Goal: Task Accomplishment & Management: Complete application form

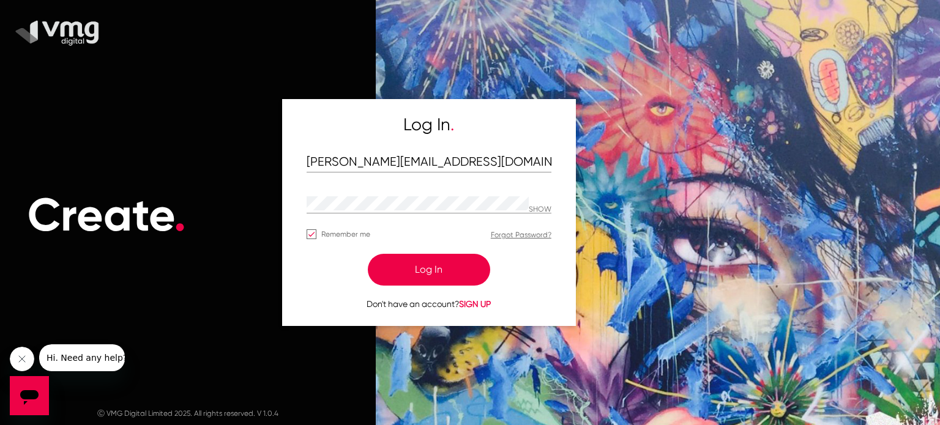
click at [399, 266] on button "Log In" at bounding box center [429, 270] width 122 height 32
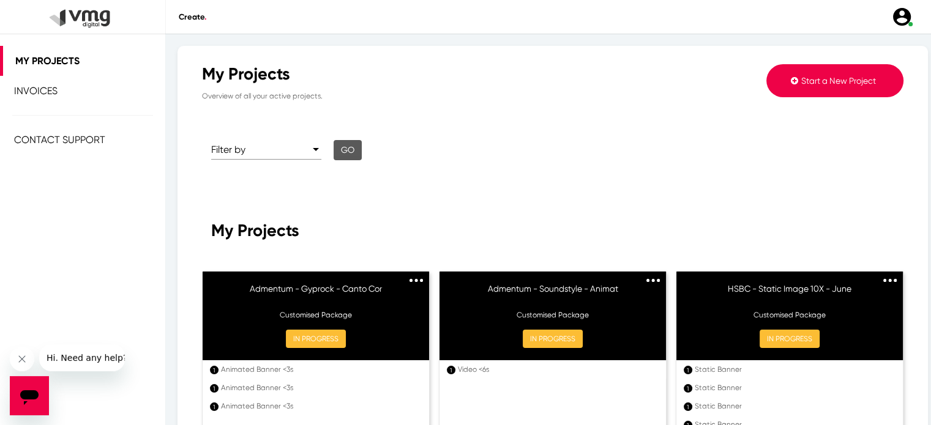
click at [815, 77] on span "Start a New Project" at bounding box center [838, 81] width 75 height 10
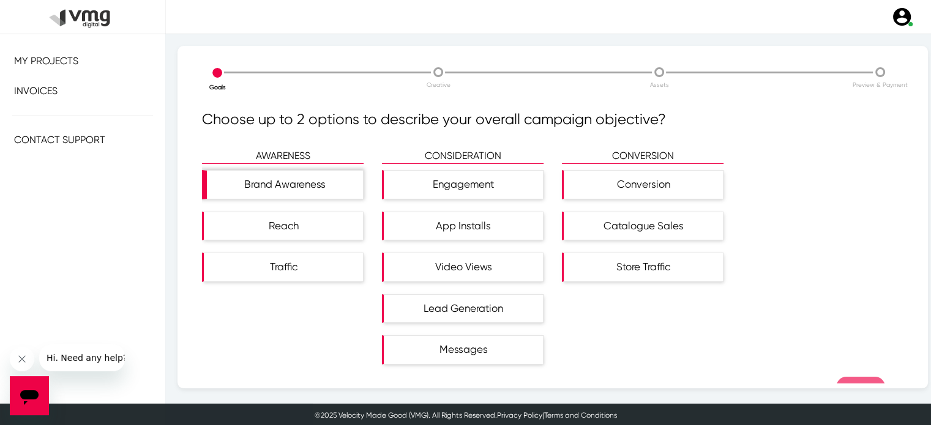
click at [264, 178] on div "Brand Awareness" at bounding box center [285, 185] width 156 height 28
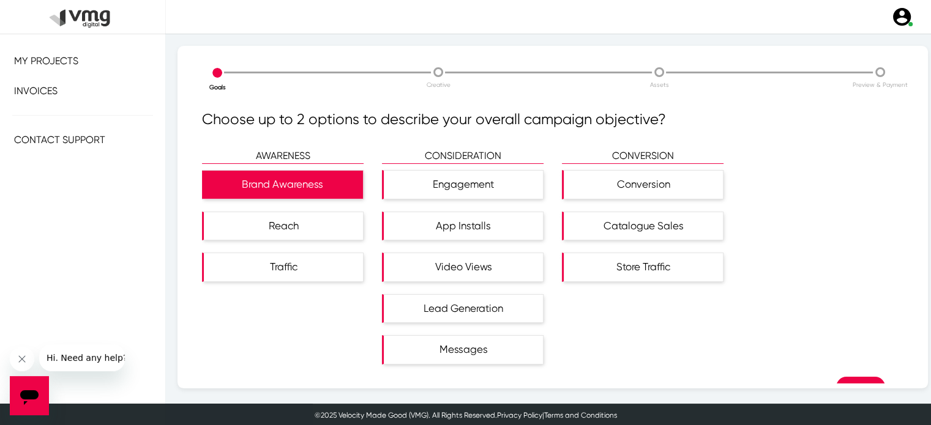
scroll to position [29, 0]
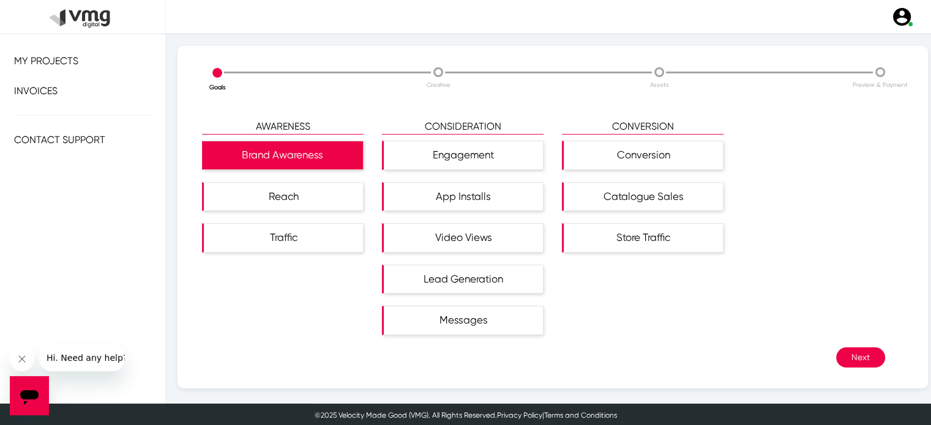
click at [836, 357] on button "Next" at bounding box center [860, 357] width 49 height 20
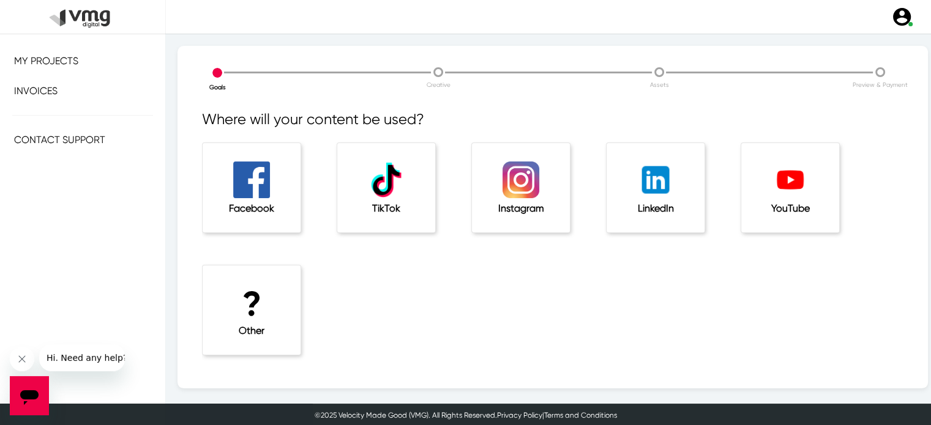
click at [246, 200] on div "Facebook" at bounding box center [251, 187] width 98 height 89
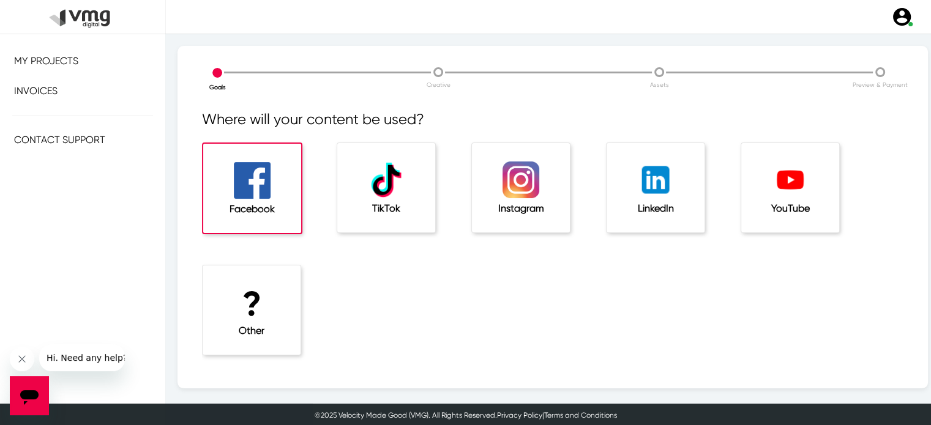
click at [235, 305] on h1 "?" at bounding box center [251, 304] width 49 height 41
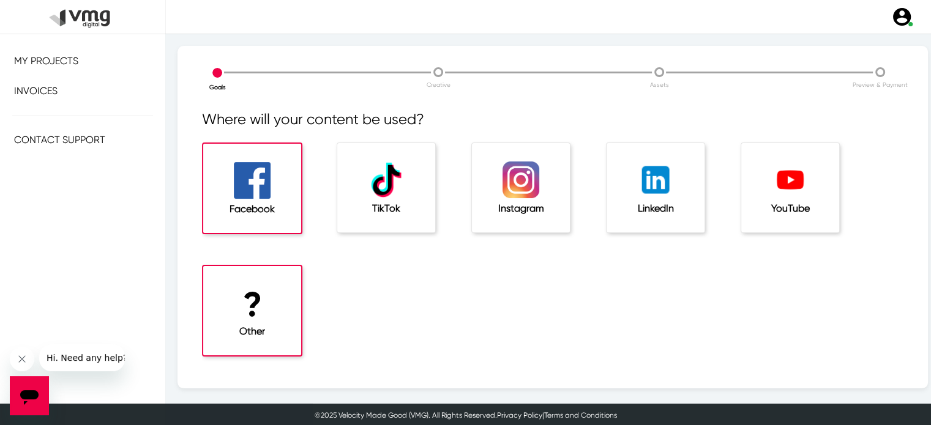
scroll to position [78, 0]
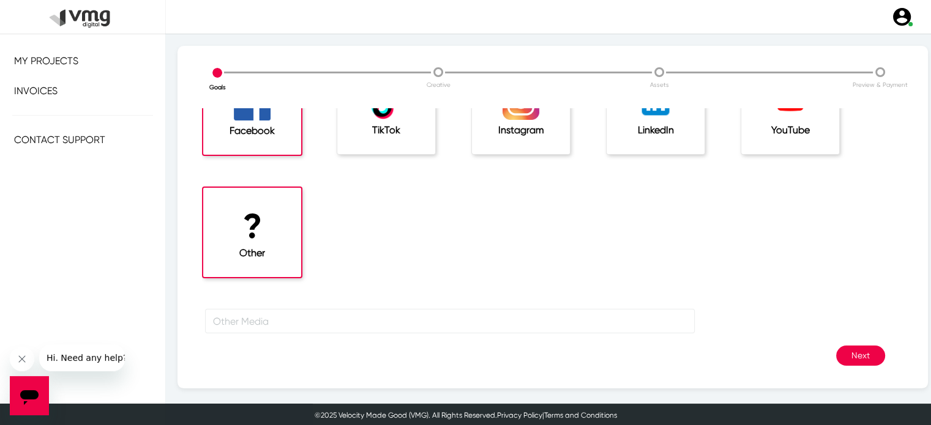
click at [849, 357] on button "Next" at bounding box center [860, 356] width 49 height 20
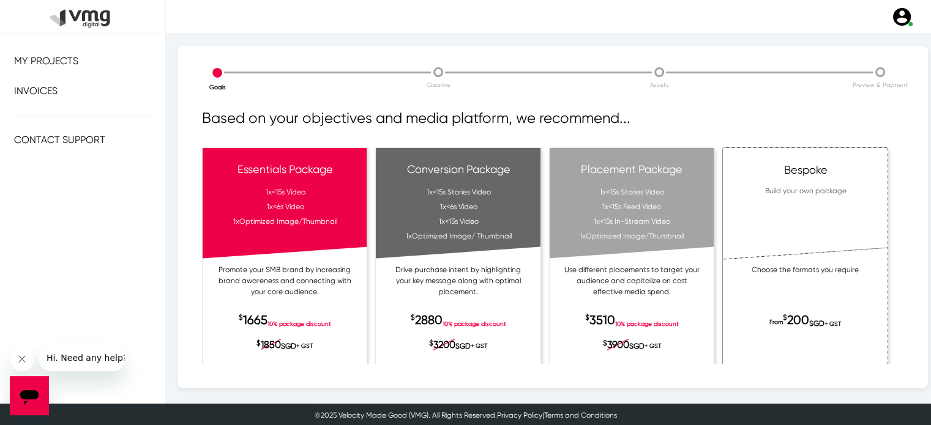
scroll to position [42, 0]
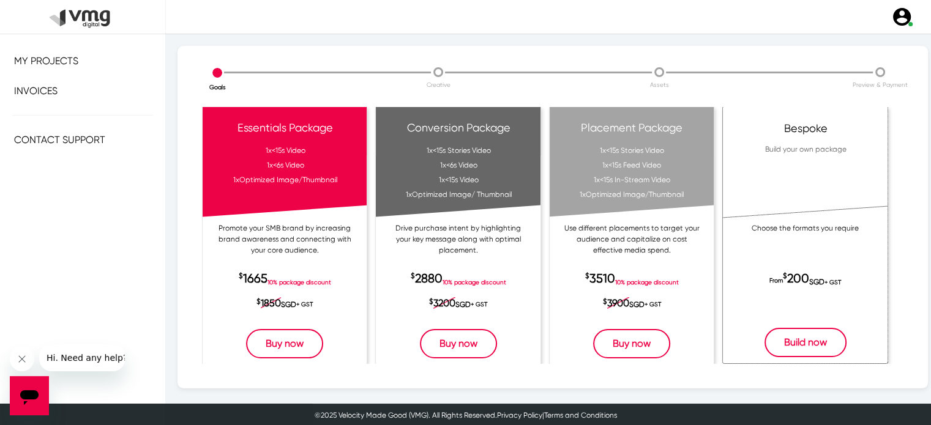
click at [793, 332] on button "Build now" at bounding box center [805, 342] width 82 height 29
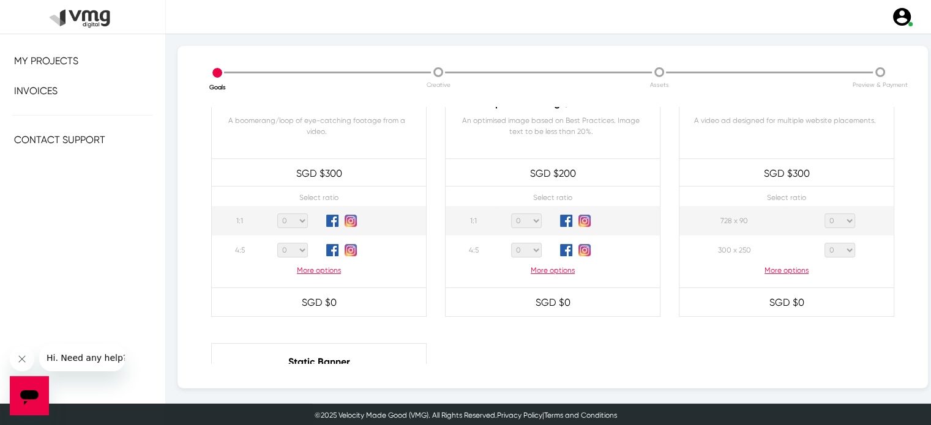
scroll to position [623, 0]
click at [306, 264] on p "More options" at bounding box center [319, 269] width 214 height 11
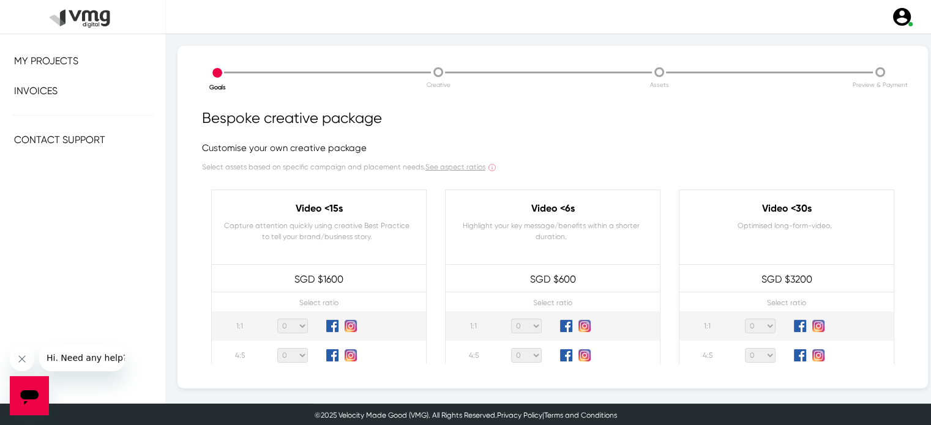
scroll to position [91, 0]
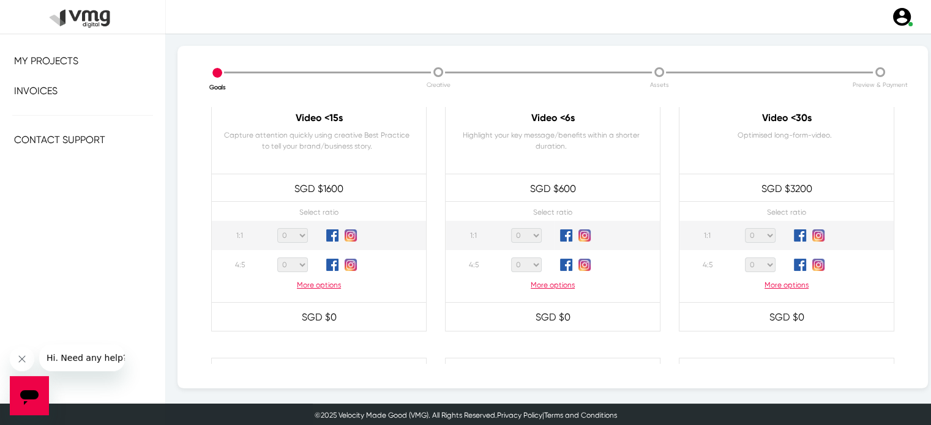
click at [325, 284] on p "More options" at bounding box center [319, 285] width 214 height 11
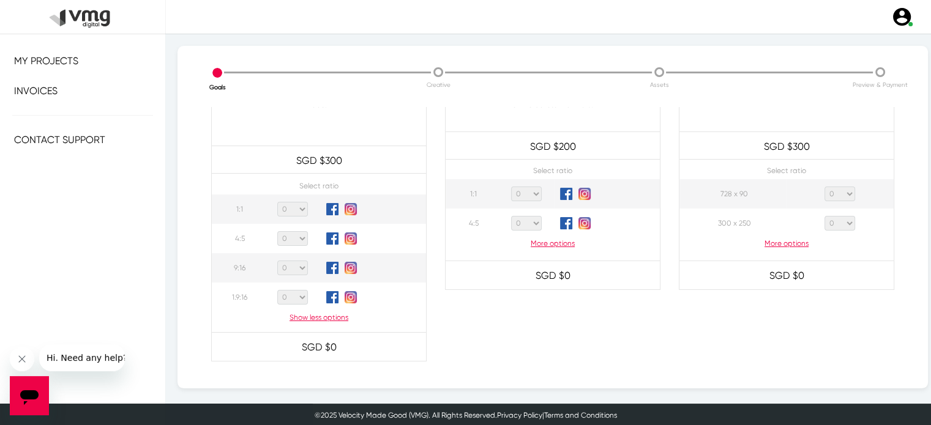
scroll to position [700, 0]
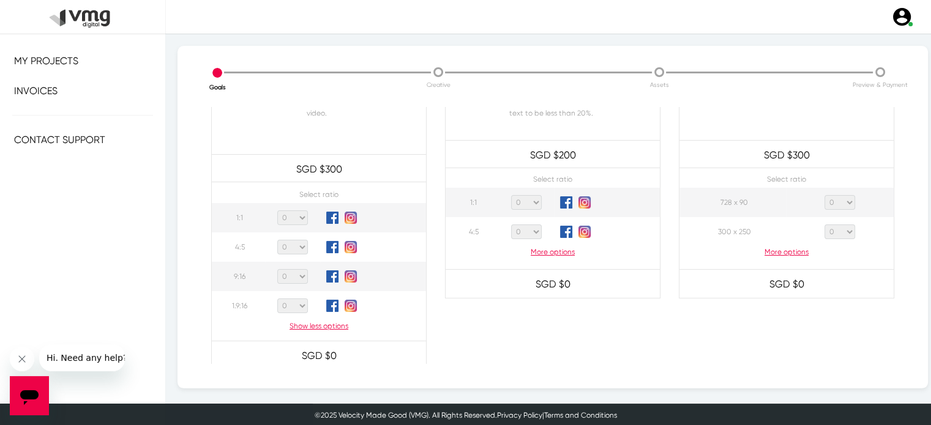
click at [295, 244] on select "0 1 2 3 4 5 6 7 8 9 10 11 12 13 14 15 16 17 18 19 20" at bounding box center [292, 247] width 31 height 15
select select "1"
click at [277, 240] on select "0 1 2 3 4 5 6 7 8 9 10 11 12 13 14 15 16 17 18 19 20" at bounding box center [292, 247] width 31 height 15
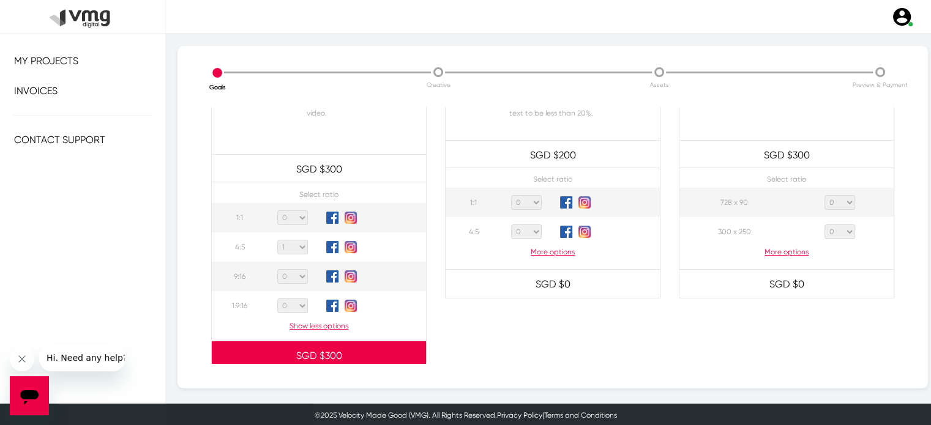
click at [436, 306] on div "Optimised Image/Thumbnail An optimised image based on Best Practices. Image tex…" at bounding box center [553, 218] width 234 height 304
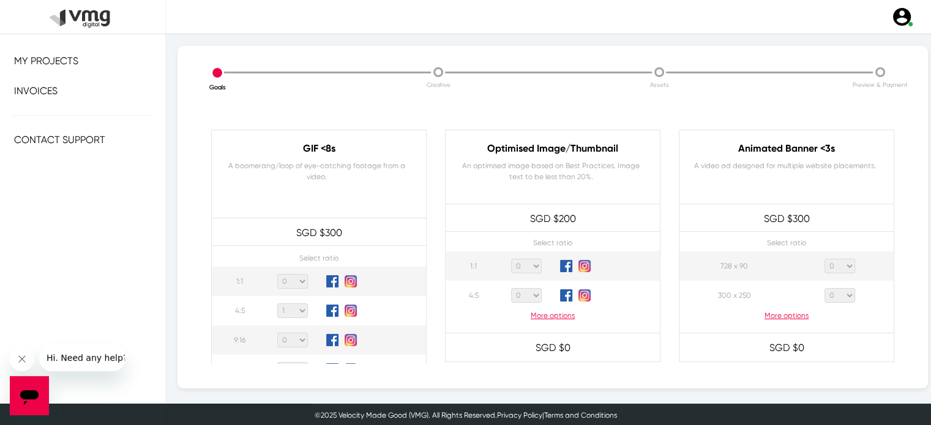
scroll to position [636, 0]
